Goal: Navigation & Orientation: Go to known website

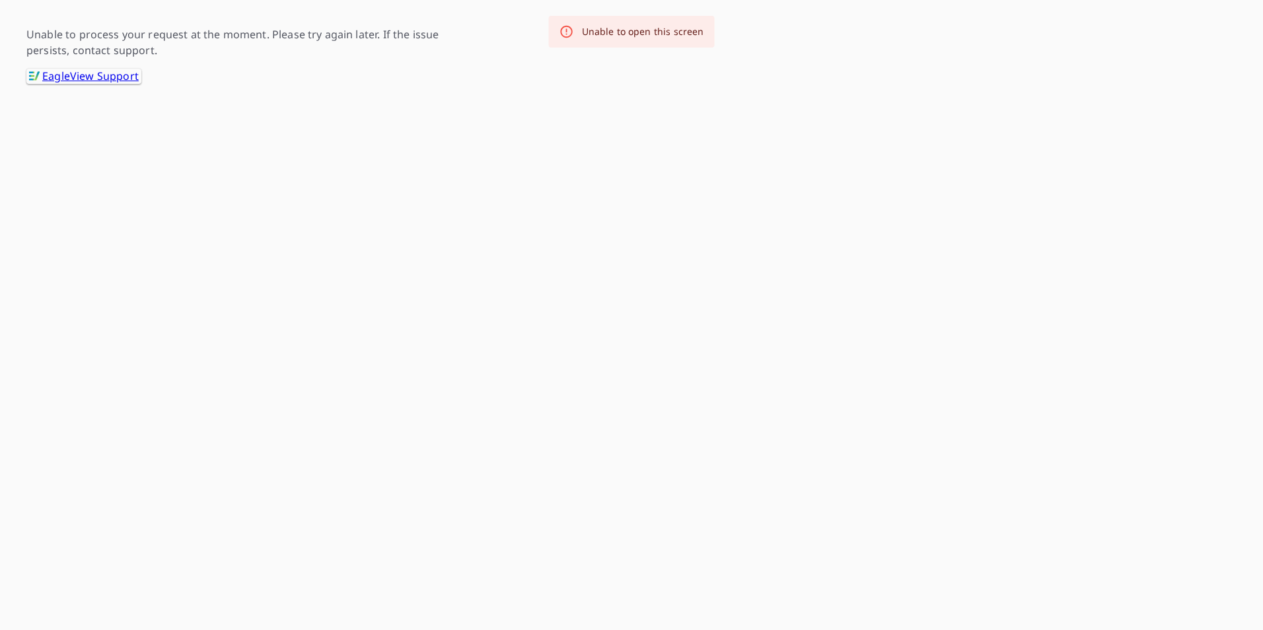
click at [564, 28] on icon at bounding box center [566, 32] width 12 height 12
click at [104, 71] on link ".favicon_svg__cls-1{fill:#8ccc4c}.favicon_svg__cls-2{fill:#0098c5} EagleView Su…" at bounding box center [83, 76] width 115 height 15
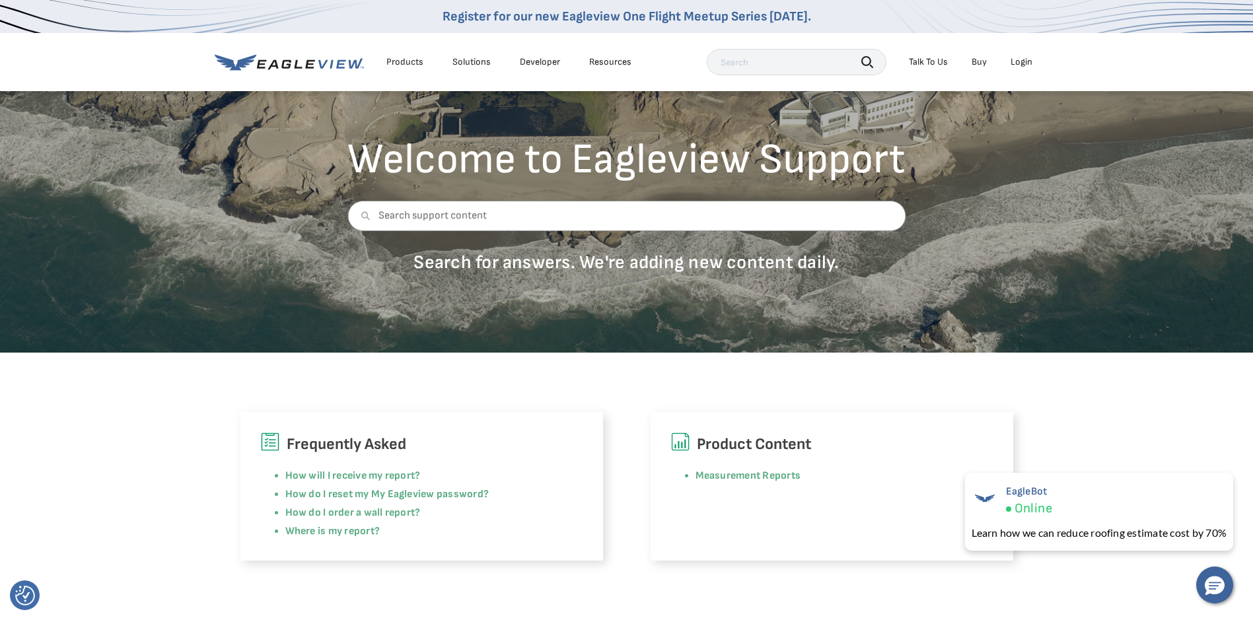
scroll to position [66, 0]
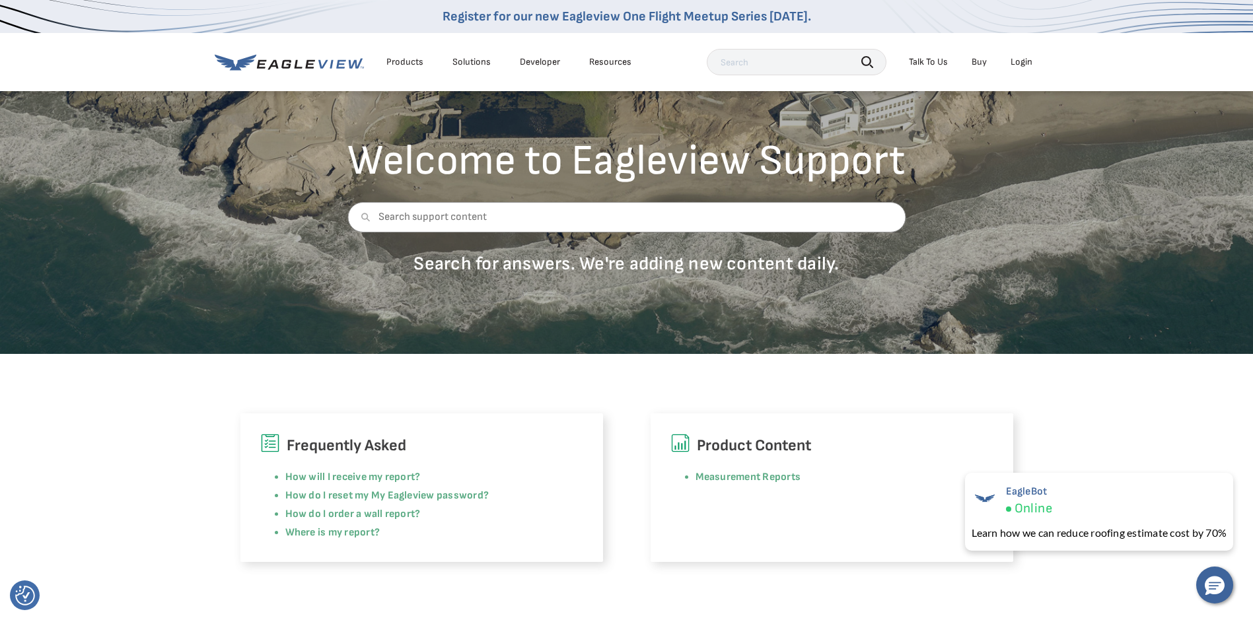
click at [1012, 65] on div "Login" at bounding box center [1021, 62] width 22 height 12
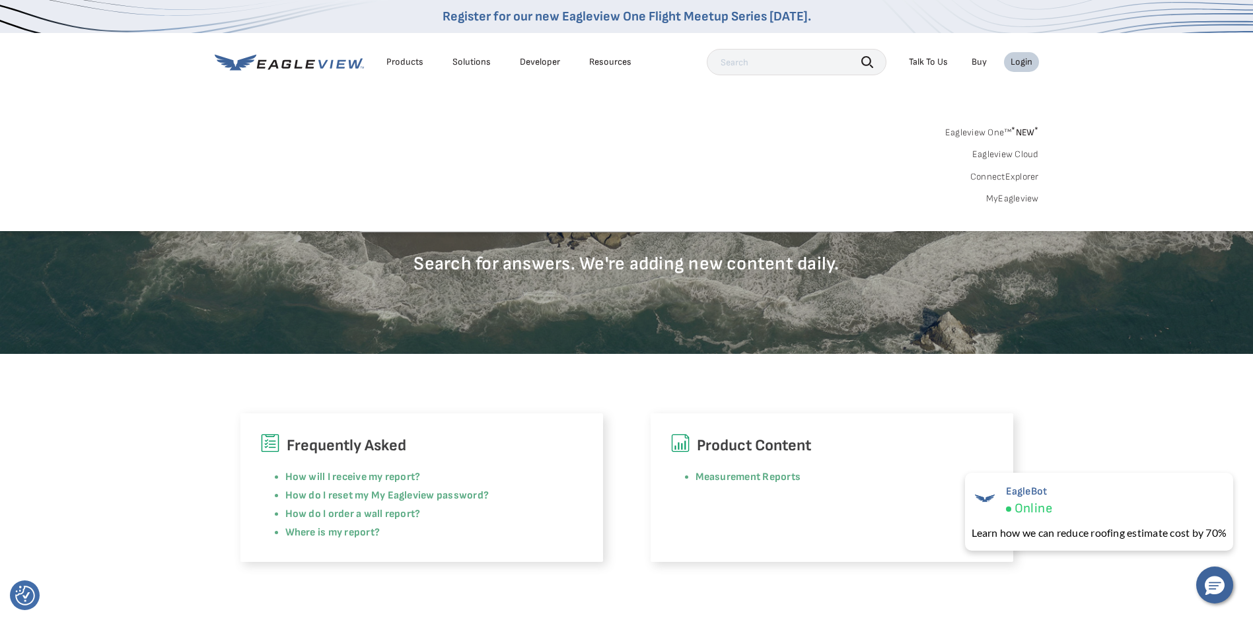
click at [1010, 198] on link "MyEagleview" at bounding box center [1012, 199] width 53 height 12
